Goal: Find specific page/section: Find specific page/section

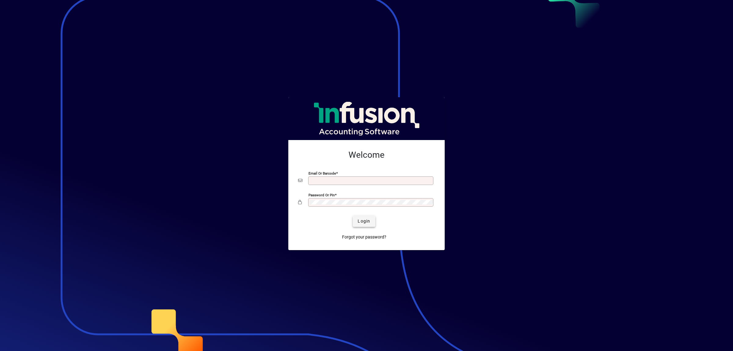
type input "**********"
click at [361, 224] on span "Login" at bounding box center [364, 221] width 13 height 6
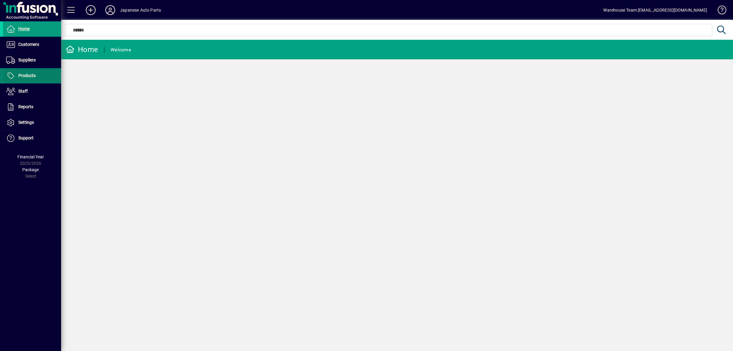
click at [35, 76] on span "Products" at bounding box center [26, 75] width 17 height 5
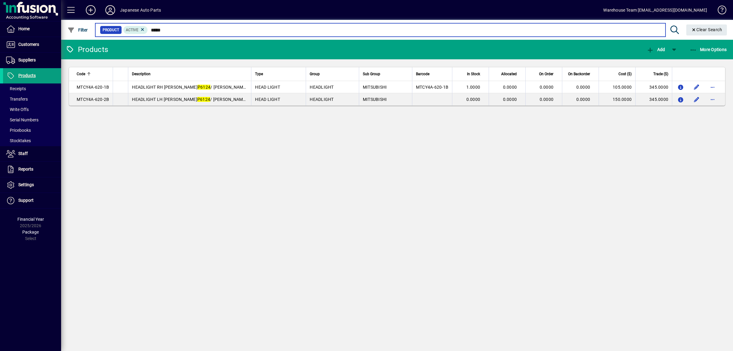
type input "*****"
